Goal: Information Seeking & Learning: Learn about a topic

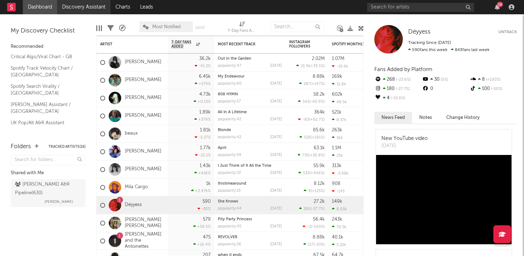
click at [82, 6] on link "Discovery Assistant" at bounding box center [84, 7] width 54 height 14
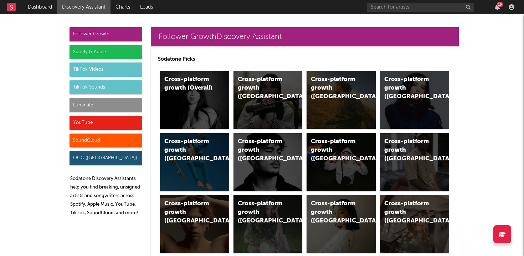
click at [250, 88] on div "Cross-platform growth ([GEOGRAPHIC_DATA])" at bounding box center [262, 88] width 49 height 26
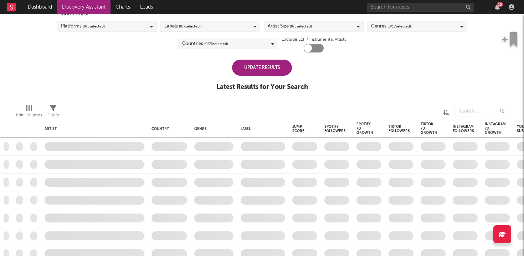
checkbox input "true"
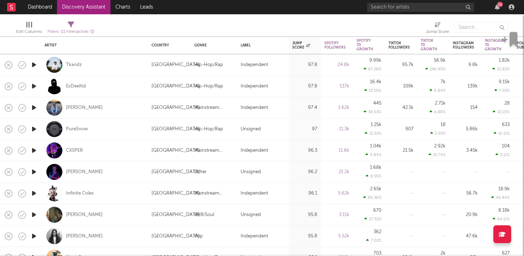
click at [96, 111] on div "[PERSON_NAME]" at bounding box center [95, 107] width 100 height 21
select select "1w"
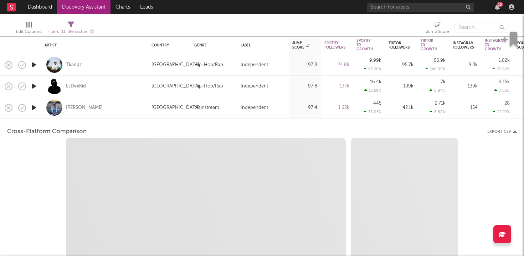
select select "1w"
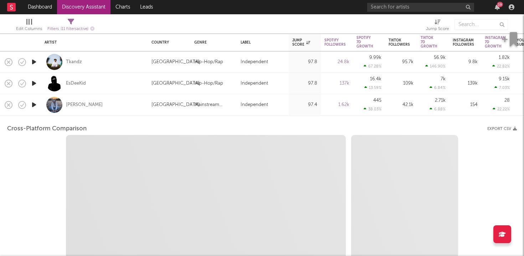
click at [96, 111] on div "[PERSON_NAME]" at bounding box center [95, 104] width 100 height 21
